Goal: Task Accomplishment & Management: Manage account settings

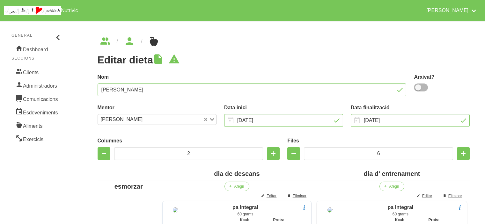
scroll to position [1036, 0]
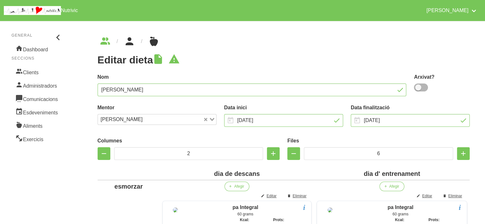
click at [124, 43] on icon "breadcrumbs" at bounding box center [129, 41] width 11 height 17
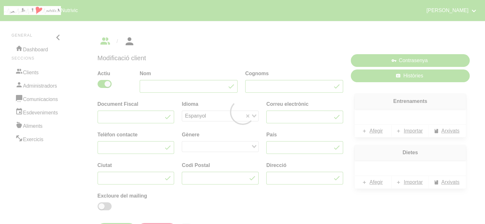
type input "Mayca"
type input "[PERSON_NAME]"
type input "[EMAIL_ADDRESS][DOMAIN_NAME]"
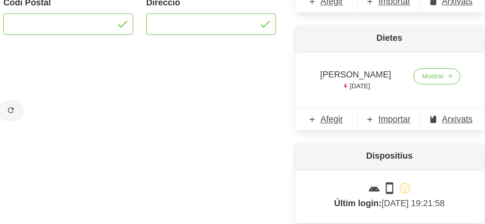
scroll to position [94, 0]
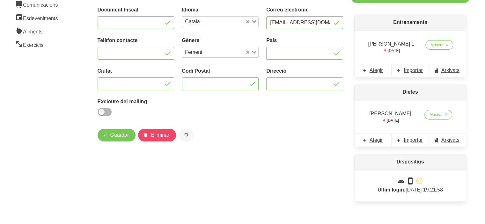
click at [353, 139] on div "Dietes [PERSON_NAME] [DATE] Mostrar Afegir Importar Arxivats" at bounding box center [410, 116] width 119 height 70
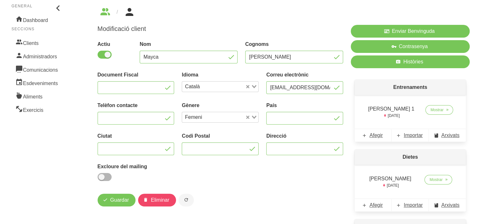
scroll to position [0, 0]
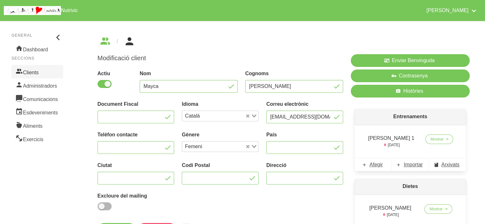
click at [26, 70] on link "Clients" at bounding box center [37, 71] width 52 height 13
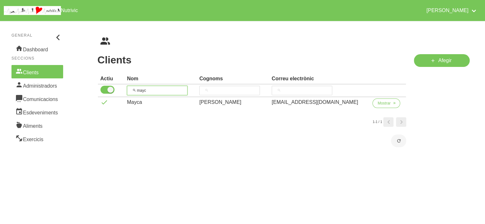
click at [144, 90] on input "mayc" at bounding box center [157, 91] width 61 height 10
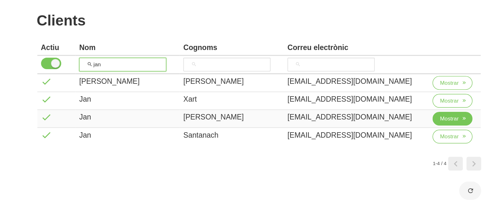
type input "jan"
click at [378, 126] on span "Mostrar" at bounding box center [384, 128] width 13 height 6
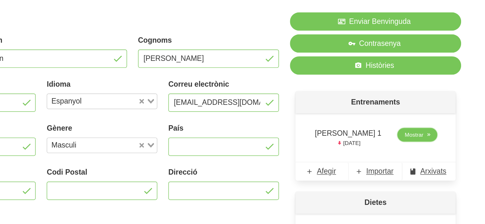
click at [435, 139] on span "Mostrar" at bounding box center [437, 139] width 13 height 6
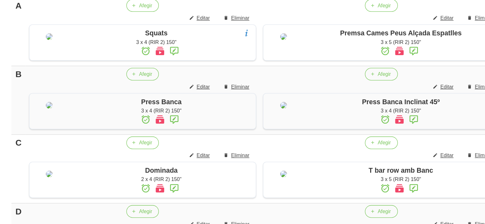
scroll to position [171, 0]
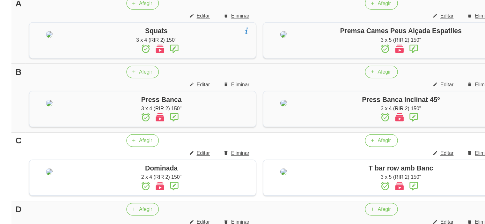
click at [284, 61] on td "Afegir Editar Eliminar Squats 3 x 4 (RIR 2) 150"" at bounding box center [196, 35] width 177 height 52
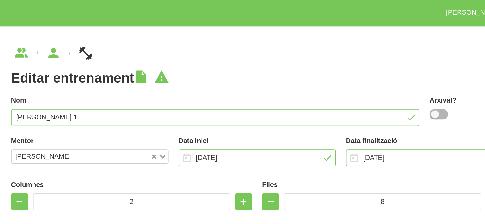
scroll to position [0, 0]
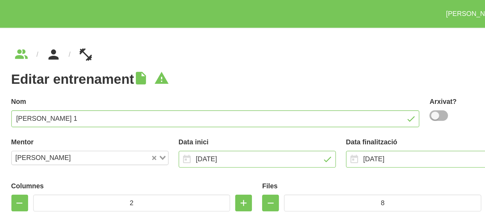
click at [136, 41] on link "breadcrumbs" at bounding box center [129, 41] width 23 height 10
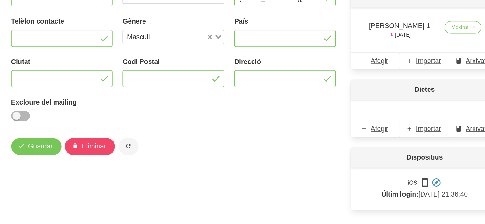
scroll to position [76, 0]
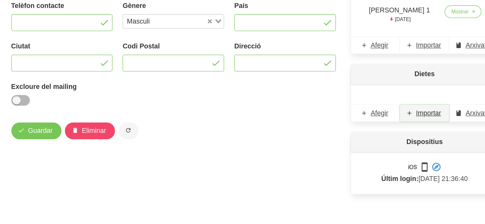
click at [412, 136] on span "Importar" at bounding box center [413, 140] width 19 height 8
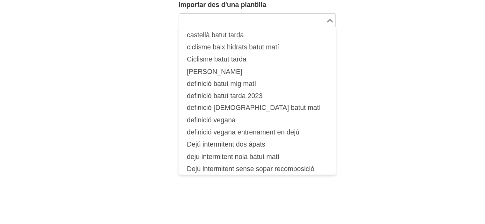
click at [324, 73] on input "Search for option" at bounding box center [280, 70] width 110 height 8
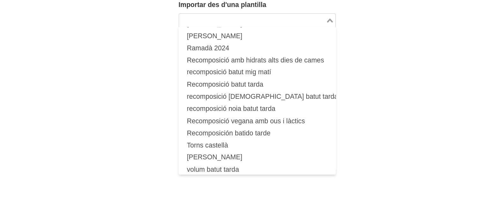
scroll to position [333, 0]
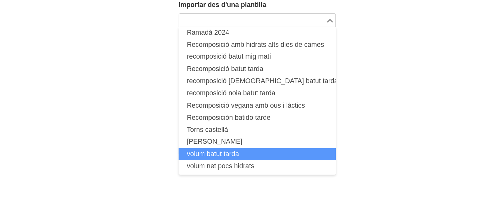
click at [310, 173] on li "volum batut tarda" at bounding box center [283, 170] width 119 height 9
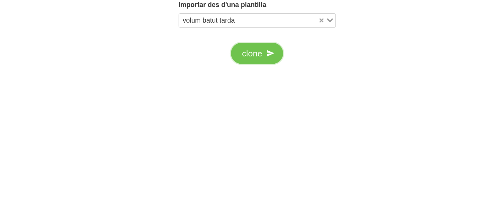
click at [283, 92] on span "clone" at bounding box center [279, 95] width 15 height 10
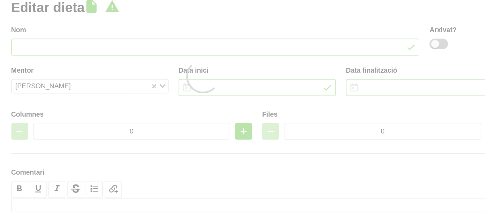
type input "volum batut tarda"
type input "[DATE]"
type input "2"
type input "7"
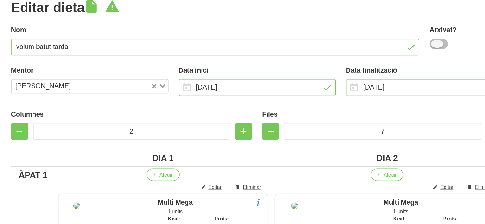
click at [420, 89] on span at bounding box center [421, 88] width 14 height 8
click at [418, 89] on input "checkbox" at bounding box center [416, 87] width 4 height 4
checkbox input "true"
click at [344, 88] on input "volum batut tarda" at bounding box center [252, 90] width 309 height 13
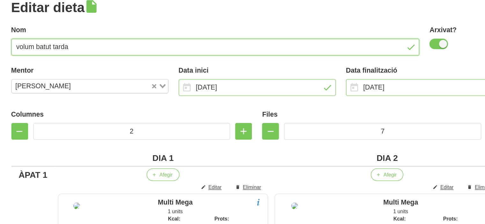
click at [344, 88] on input "volum batut tarda" at bounding box center [252, 90] width 309 height 13
type input "[PERSON_NAME]"
click at [166, 75] on label "Nom" at bounding box center [252, 77] width 309 height 8
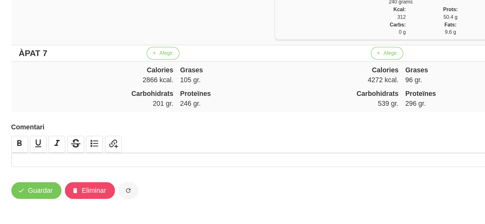
scroll to position [1237, 0]
click at [115, 195] on span "Guardar" at bounding box center [119, 199] width 19 height 8
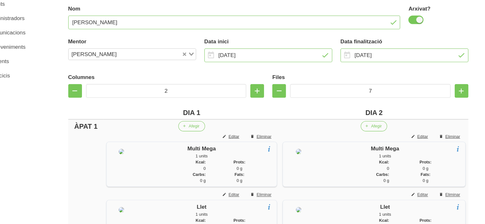
scroll to position [64, 0]
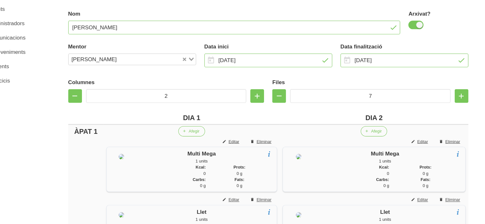
click at [108, 122] on div "ÀPAT 1" at bounding box center [114, 122] width 28 height 10
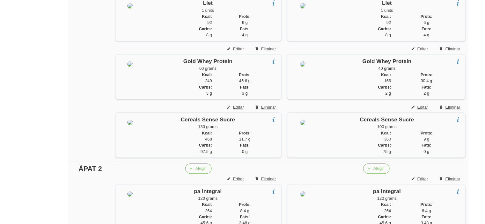
scroll to position [303, 0]
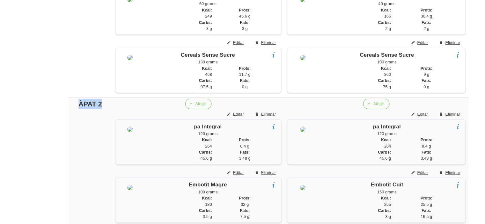
drag, startPoint x: 128, startPoint y: 122, endPoint x: 55, endPoint y: 122, distance: 72.7
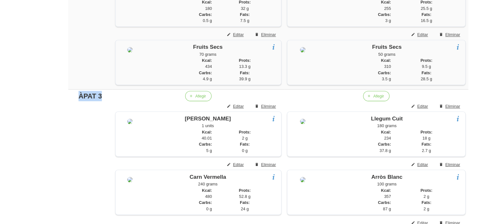
drag, startPoint x: 129, startPoint y: 123, endPoint x: 80, endPoint y: 122, distance: 48.8
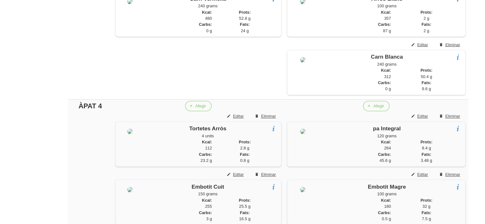
scroll to position [668, 0]
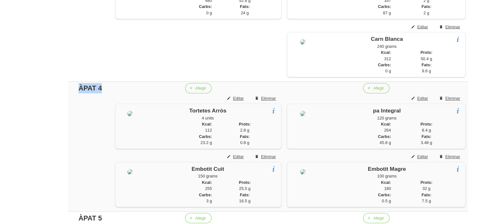
drag, startPoint x: 126, startPoint y: 115, endPoint x: 85, endPoint y: 112, distance: 40.9
click at [85, 112] on div "Editar dieta false 452e0faa-2cb9-4346-a0c3-2f437d335d3b Nom [PERSON_NAME] Arxiv…" at bounding box center [283, 51] width 403 height 1396
click at [84, 120] on div "Editar dieta false 452e0faa-2cb9-4346-a0c3-2f437d335d3b Nom [PERSON_NAME] Arxiv…" at bounding box center [283, 51] width 403 height 1396
